Goal: Check status: Check status

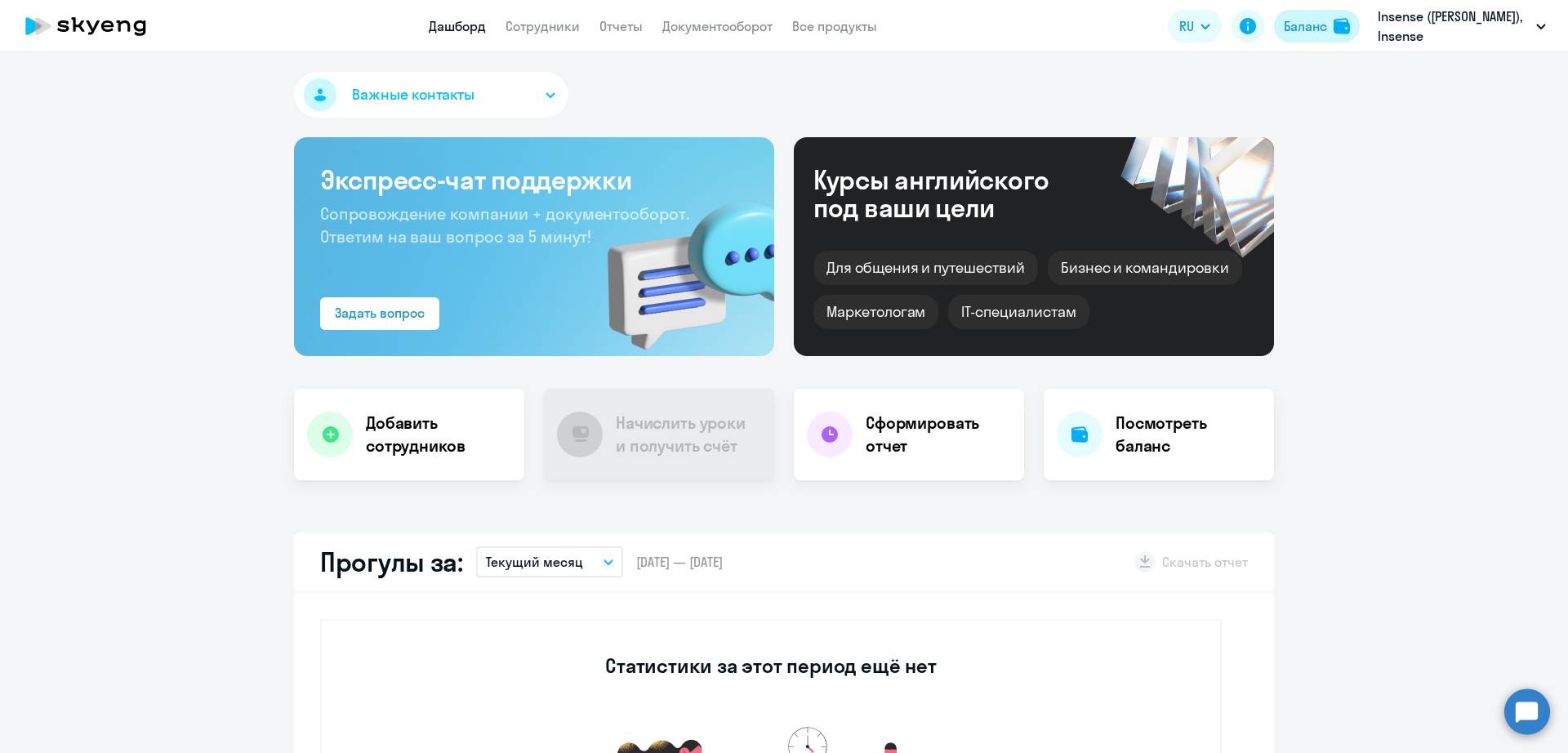
click at [1288, 33] on div "Баланс" at bounding box center [1305, 26] width 43 height 20
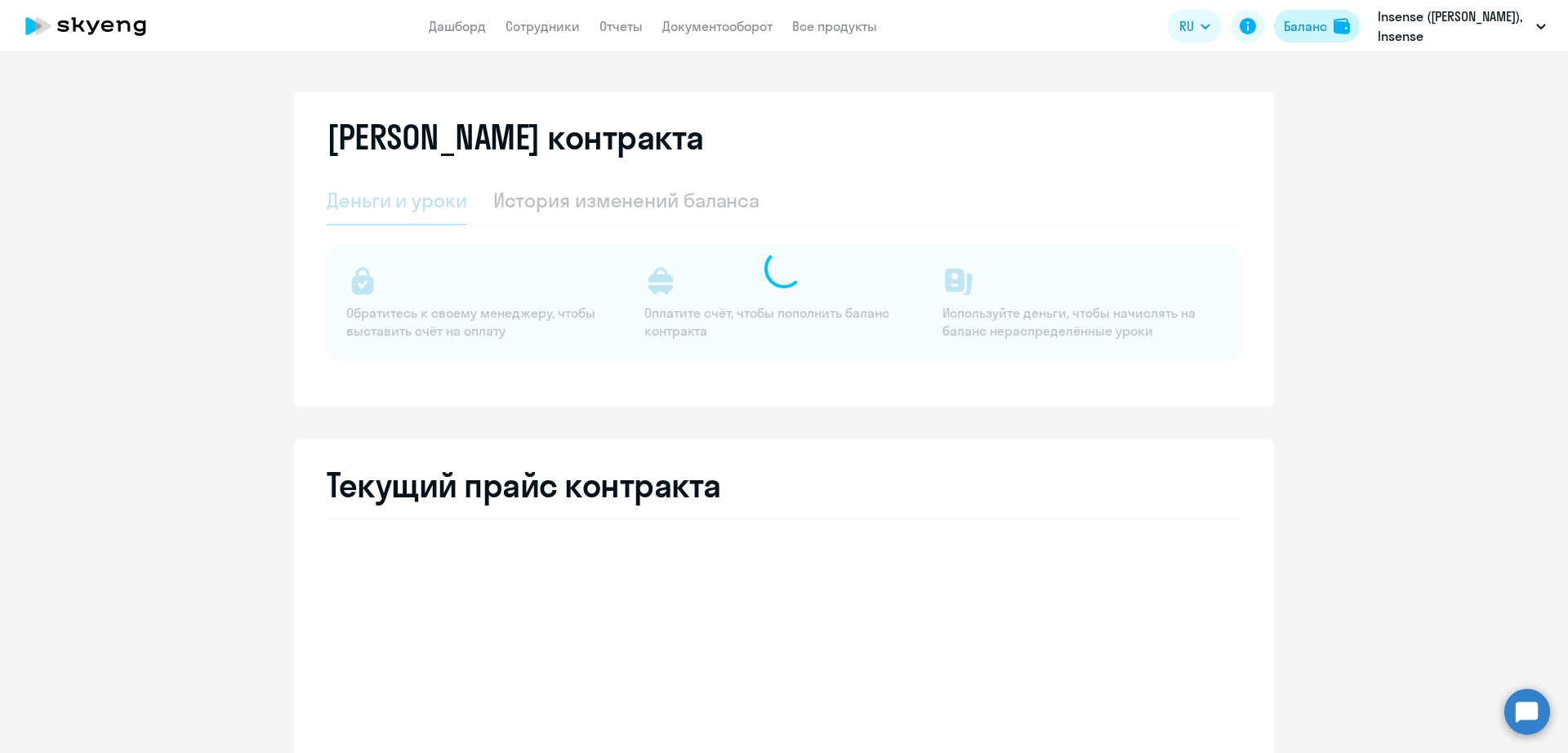
select select "english_adult_not_native_speaker"
